Goal: Answer question/provide support: Share knowledge or assist other users

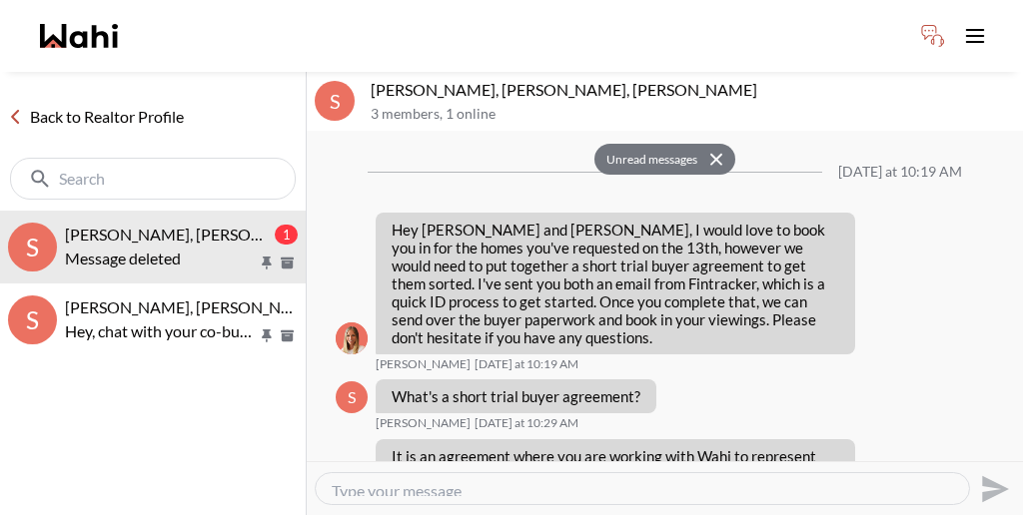
scroll to position [1191, 0]
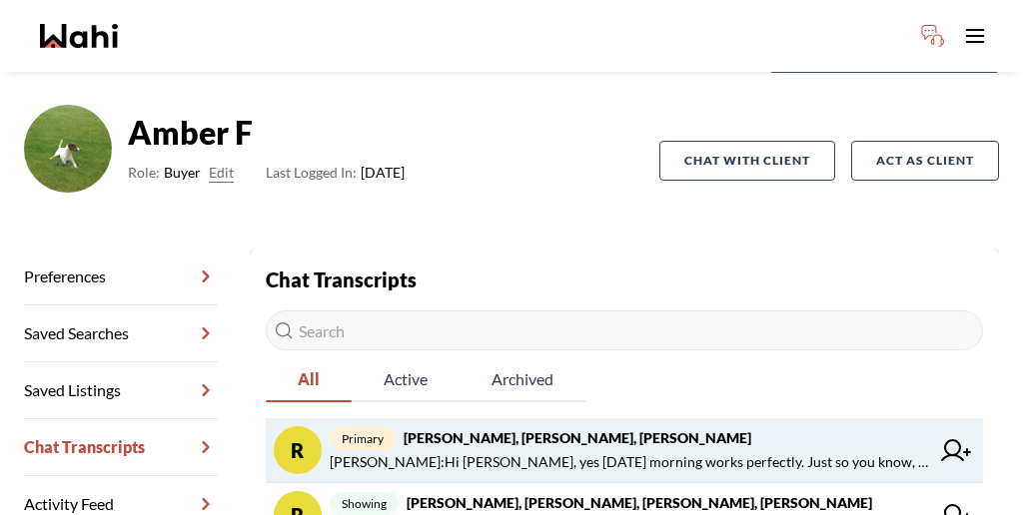
click at [515, 429] on strong "[PERSON_NAME], [PERSON_NAME], [PERSON_NAME]" at bounding box center [577, 437] width 348 height 17
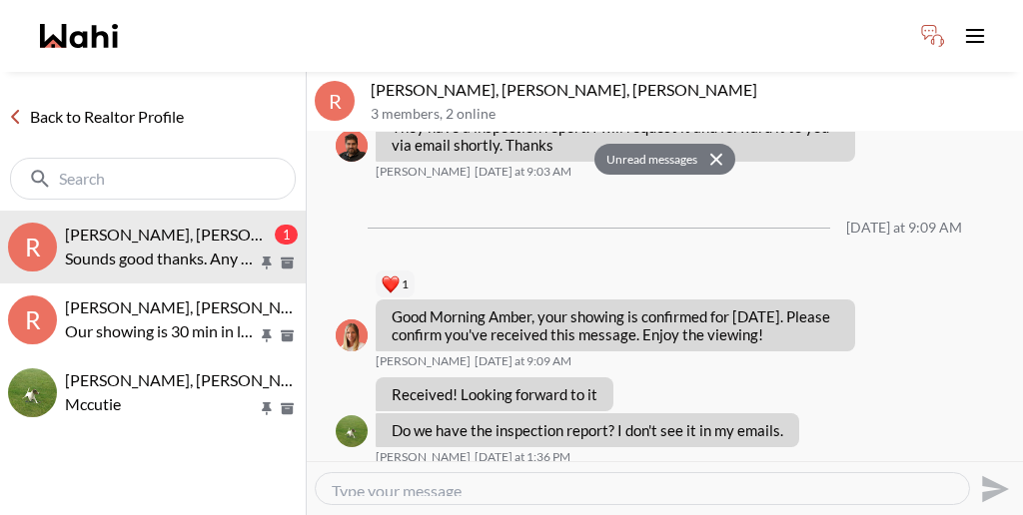
scroll to position [1753, 0]
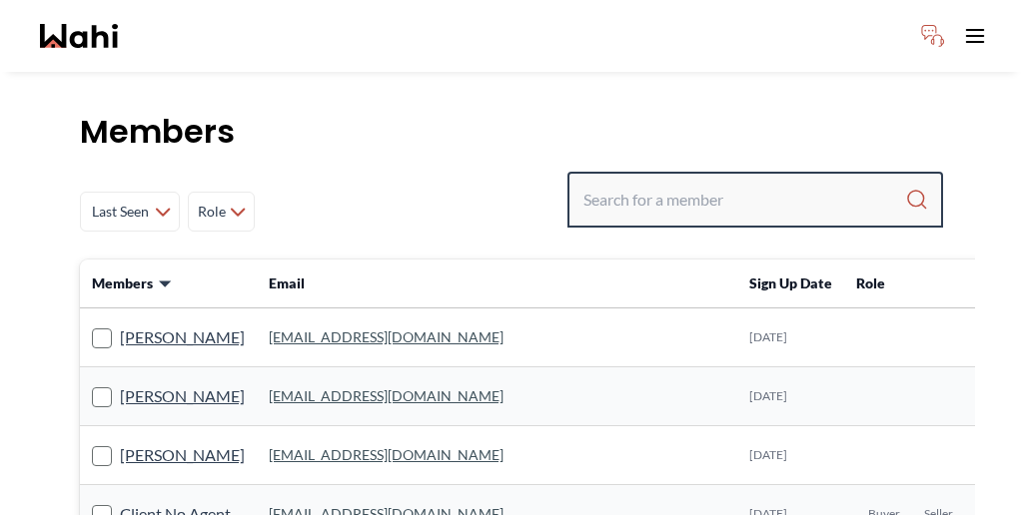
click at [794, 182] on input "Search input" at bounding box center [744, 200] width 322 height 36
paste input "[PERSON_NAME] [PERSON_NAME]"
type input "[PERSON_NAME] [PERSON_NAME]"
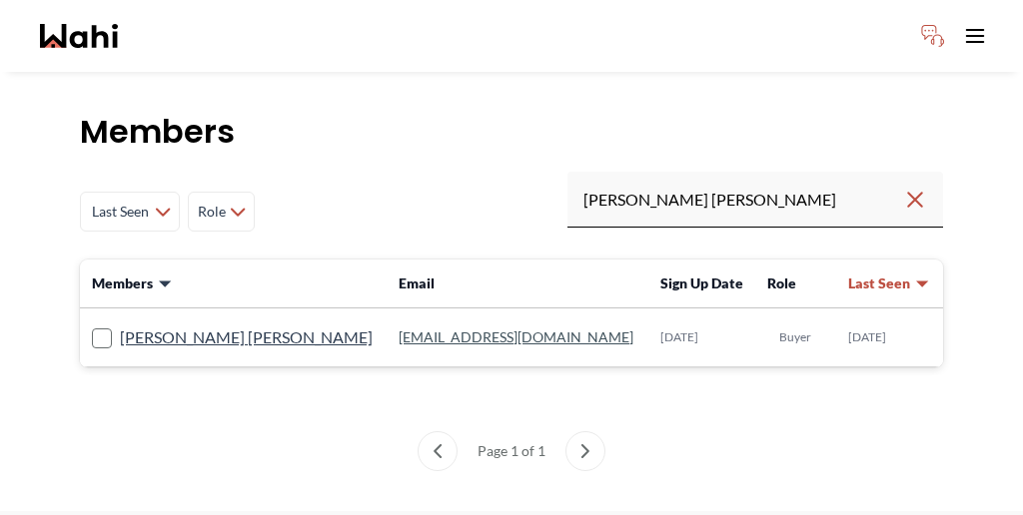
click at [152, 325] on label "[PERSON_NAME] [PERSON_NAME]" at bounding box center [232, 338] width 281 height 26
click at [92, 325] on input "[PERSON_NAME] [PERSON_NAME]" at bounding box center [92, 331] width 0 height 13
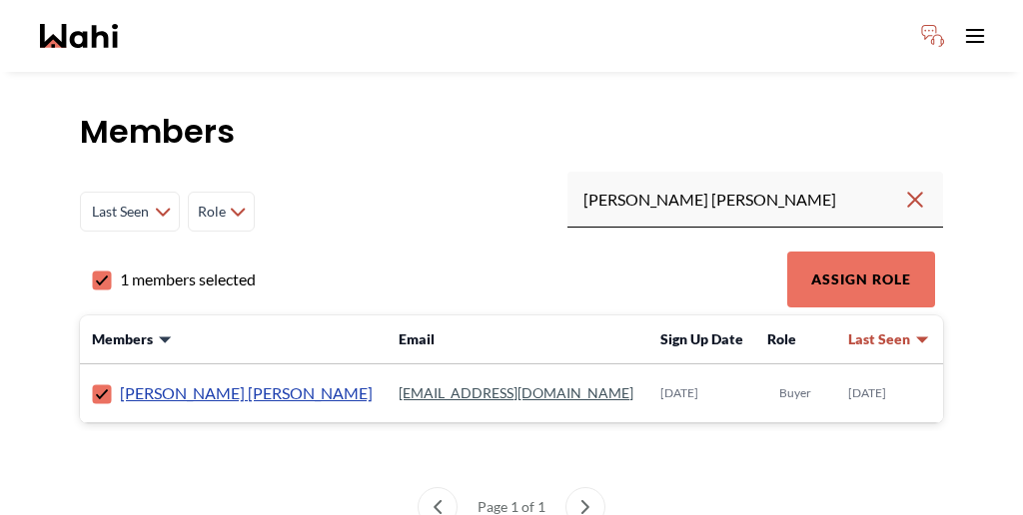
click at [153, 380] on link "[PERSON_NAME] [PERSON_NAME]" at bounding box center [246, 393] width 253 height 26
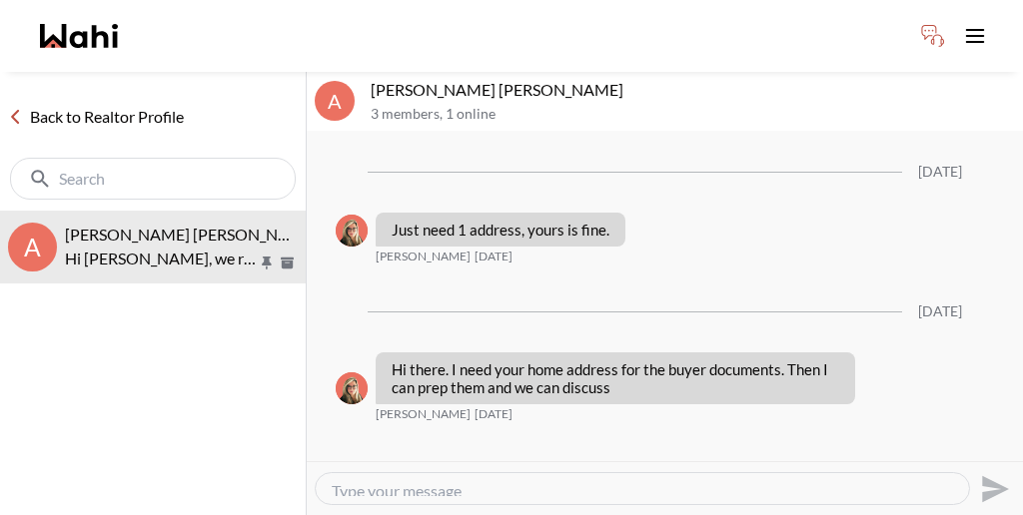
scroll to position [1990, 0]
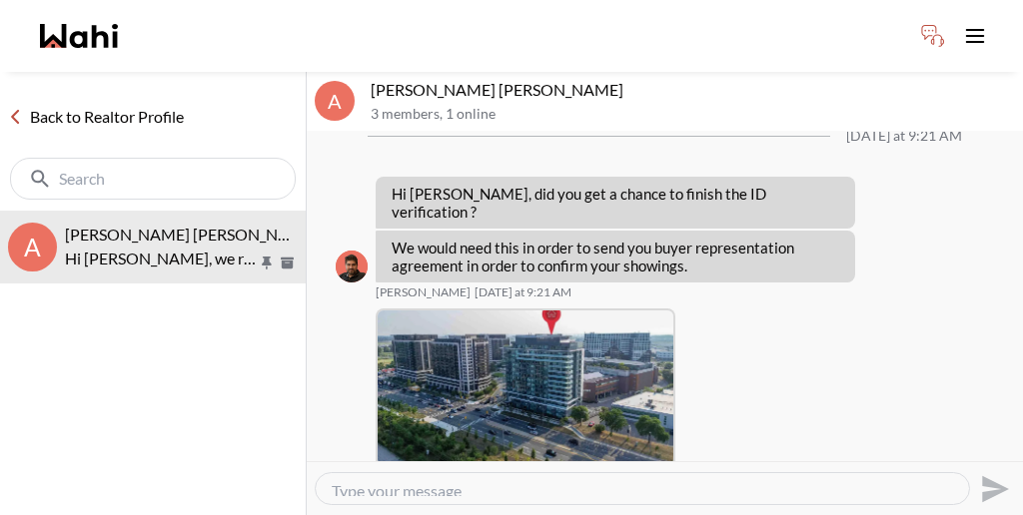
click at [893, 380] on button "Delete" at bounding box center [947, 395] width 160 height 36
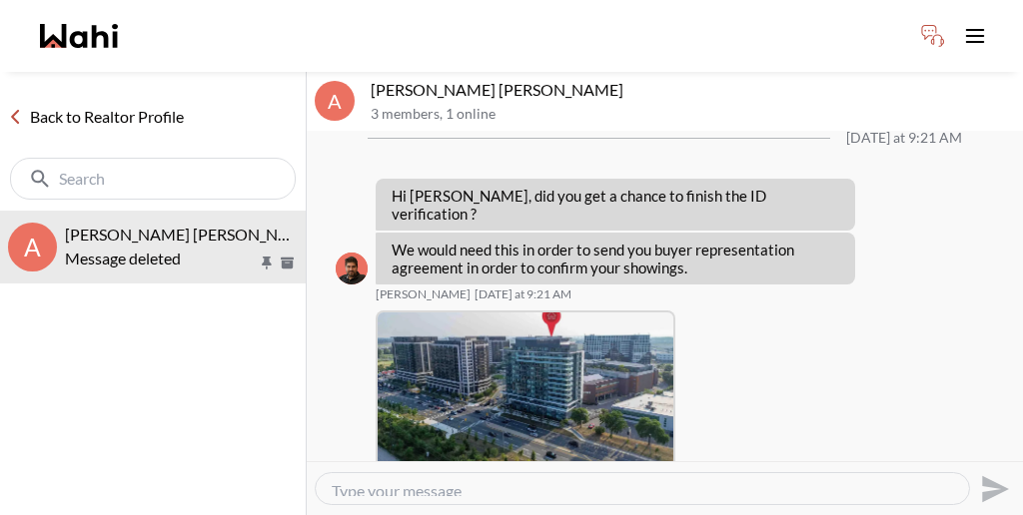
click at [885, 347] on button "Delete" at bounding box center [947, 365] width 160 height 36
